Goal: Transaction & Acquisition: Book appointment/travel/reservation

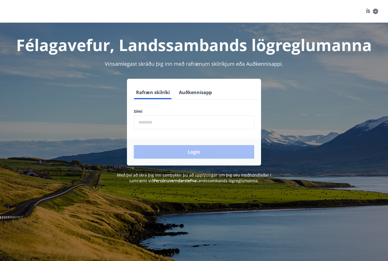
click at [173, 123] on input "phone" at bounding box center [194, 122] width 120 height 14
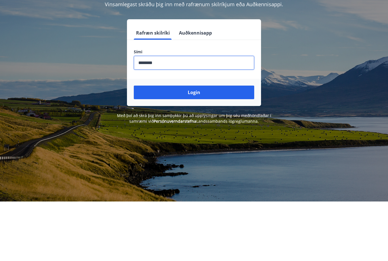
type input "********"
click at [196, 145] on button "Login" at bounding box center [194, 152] width 120 height 14
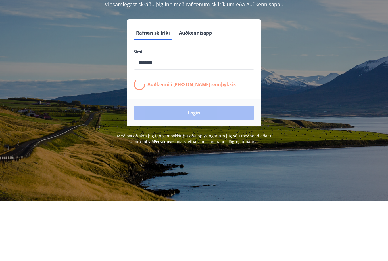
scroll to position [60, 0]
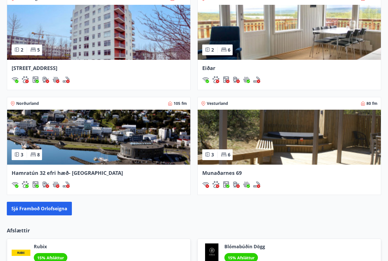
scroll to position [493, 0]
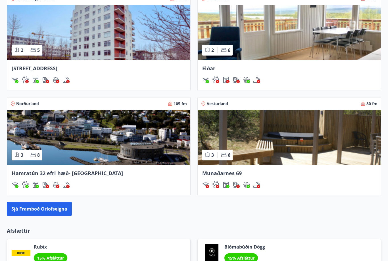
click at [37, 209] on button "Sjá framboð orlofseigna" at bounding box center [39, 209] width 65 height 14
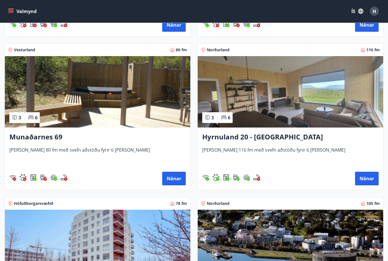
scroll to position [390, 0]
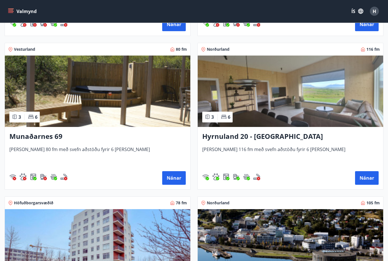
click at [230, 134] on h3 "Hyrnuland 20 - [GEOGRAPHIC_DATA]" at bounding box center [290, 137] width 176 height 10
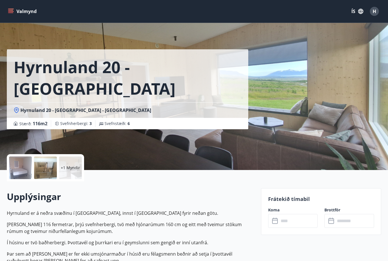
click at [30, 131] on div "[GEOGRAPHIC_DATA] 20 - [GEOGRAPHIC_DATA] Hyrnuland 20 - [GEOGRAPHIC_DATA] - [GE…" at bounding box center [131, 85] width 249 height 170
click at [47, 167] on div at bounding box center [45, 168] width 23 height 23
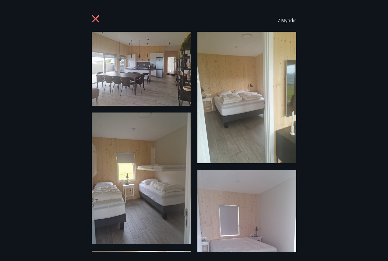
click at [96, 20] on icon at bounding box center [95, 18] width 7 height 7
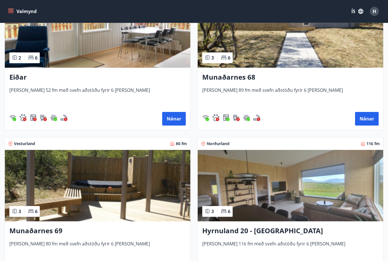
scroll to position [296, 0]
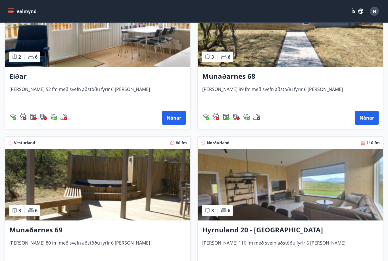
click at [178, 119] on button "Nánar" at bounding box center [174, 119] width 24 height 14
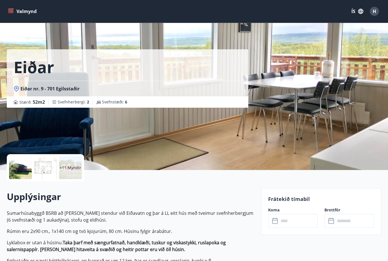
click at [73, 169] on p "+11 Myndir" at bounding box center [71, 168] width 22 height 6
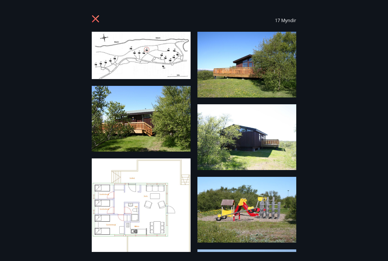
click at [256, 71] on img at bounding box center [246, 65] width 99 height 66
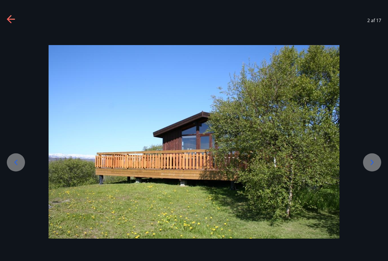
click at [371, 167] on icon at bounding box center [371, 162] width 9 height 9
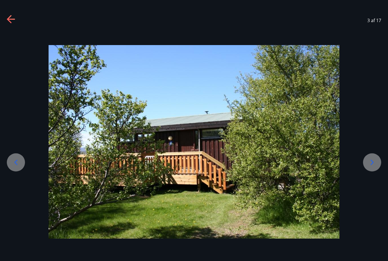
click at [372, 165] on icon at bounding box center [371, 162] width 3 height 5
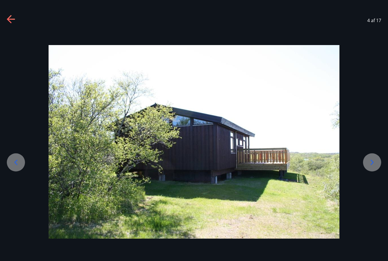
click at [371, 165] on icon at bounding box center [371, 162] width 3 height 5
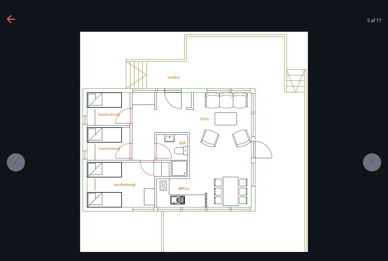
click at [371, 167] on icon at bounding box center [371, 162] width 9 height 9
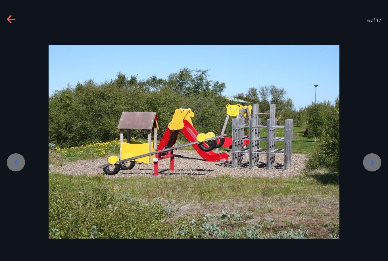
click at [371, 167] on icon at bounding box center [371, 162] width 9 height 9
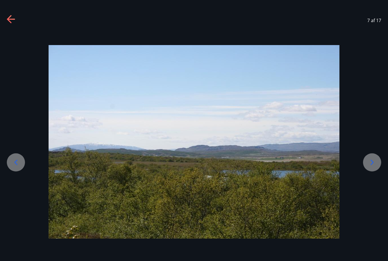
click at [369, 167] on icon at bounding box center [371, 162] width 9 height 9
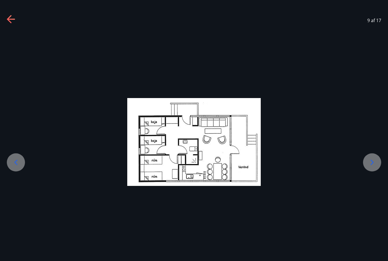
click at [372, 167] on icon at bounding box center [371, 162] width 9 height 9
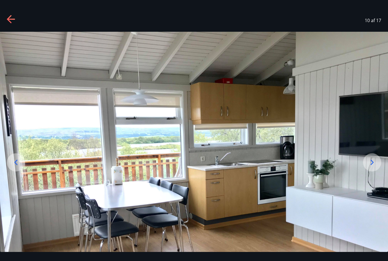
click at [372, 165] on icon at bounding box center [371, 162] width 3 height 5
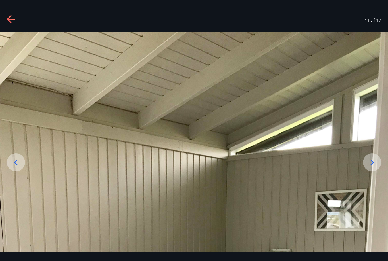
click at [375, 167] on icon at bounding box center [371, 162] width 9 height 9
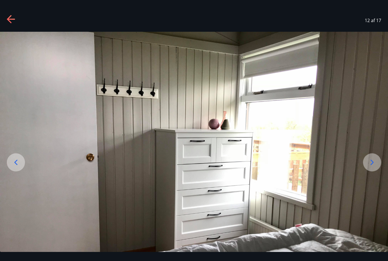
click at [373, 167] on icon at bounding box center [371, 162] width 9 height 9
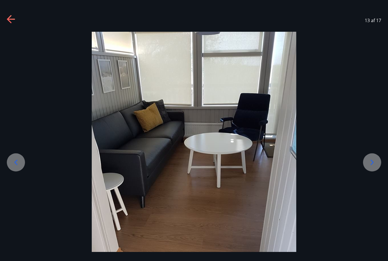
click at [372, 165] on icon at bounding box center [371, 162] width 3 height 5
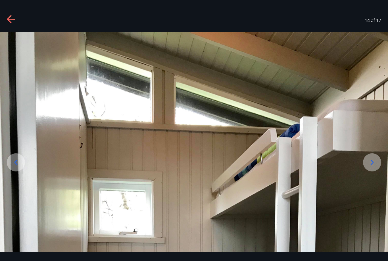
click at [13, 22] on icon at bounding box center [11, 19] width 9 height 9
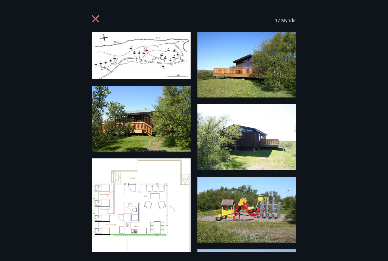
click at [98, 15] on icon at bounding box center [96, 19] width 9 height 9
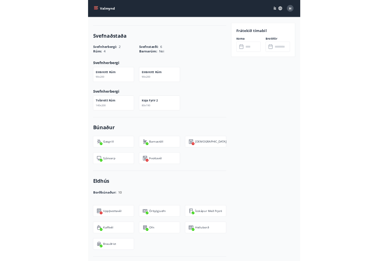
scroll to position [321, 0]
